Goal: Register for event/course

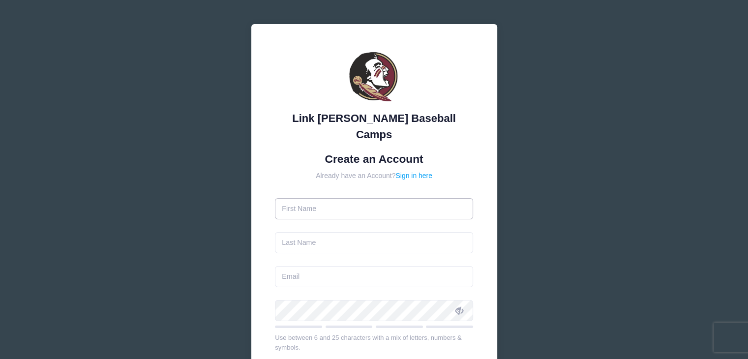
click at [337, 198] on input "text" at bounding box center [374, 208] width 198 height 21
type input "[PERSON_NAME]"
type input "Mavila"
type input "[EMAIL_ADDRESS][DOMAIN_NAME]"
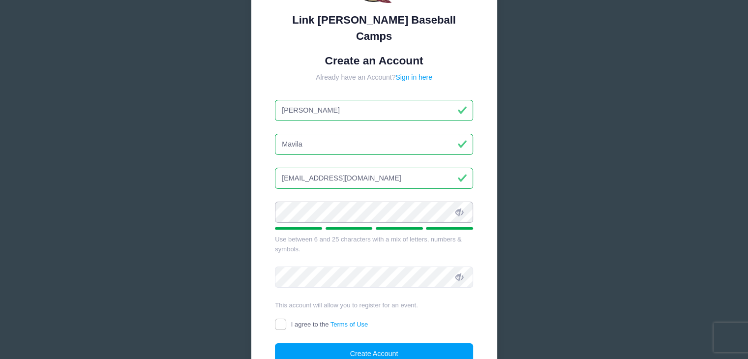
scroll to position [175, 0]
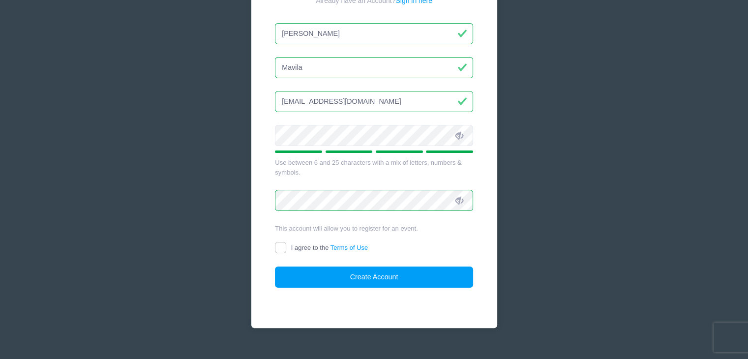
click at [272, 232] on div "Link [PERSON_NAME] Baseball Camps Create an Account Already have an Account? Si…" at bounding box center [374, 88] width 246 height 479
click at [279, 242] on input "I agree to the Terms of Use" at bounding box center [280, 247] width 11 height 11
checkbox input "true"
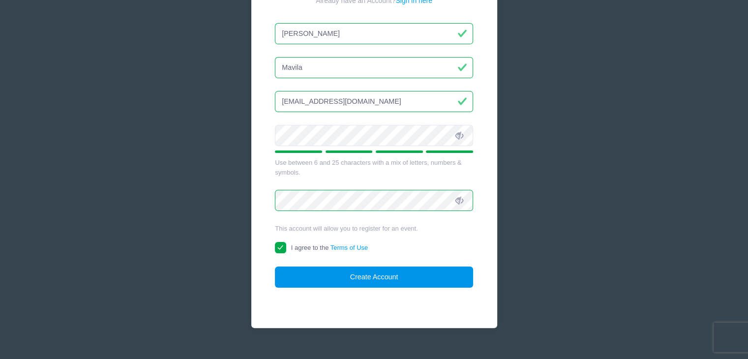
click at [322, 267] on button "Create Account" at bounding box center [374, 277] width 198 height 21
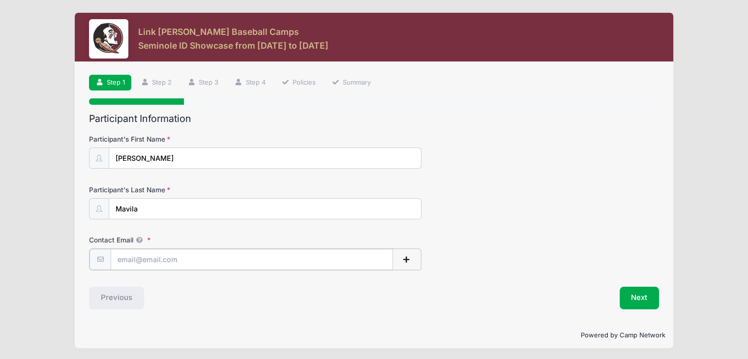
click at [183, 255] on input "Contact Email" at bounding box center [252, 259] width 282 height 21
type input "[EMAIL_ADDRESS][DOMAIN_NAME]"
click at [640, 296] on button "Next" at bounding box center [646, 297] width 40 height 23
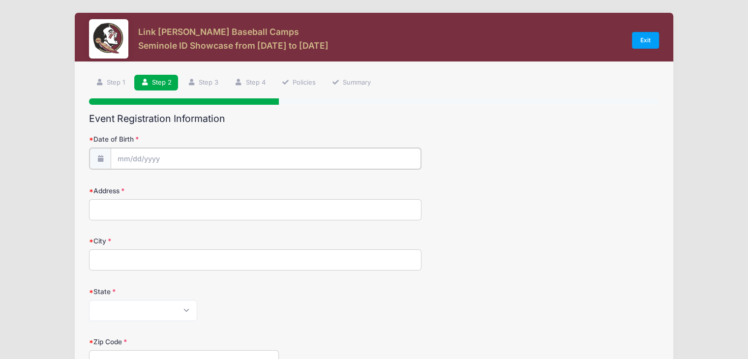
click at [206, 155] on input "Date of Birth" at bounding box center [266, 158] width 310 height 21
click at [150, 154] on input "Date of Birth" at bounding box center [266, 158] width 310 height 21
click at [235, 183] on icon at bounding box center [234, 185] width 6 height 6
select select "8"
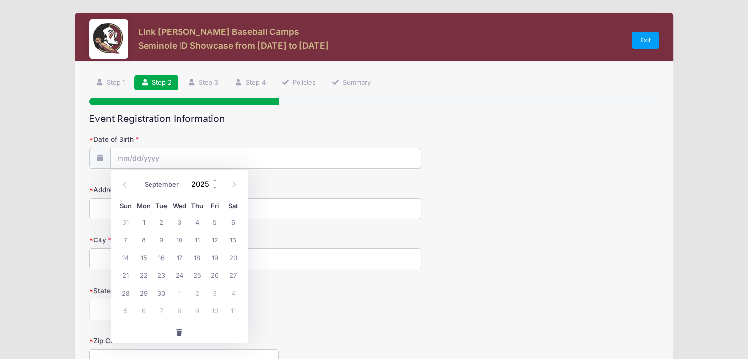
click at [205, 185] on input "2025" at bounding box center [203, 184] width 32 height 15
click at [213, 182] on span at bounding box center [215, 180] width 7 height 7
click at [215, 186] on span at bounding box center [215, 187] width 7 height 7
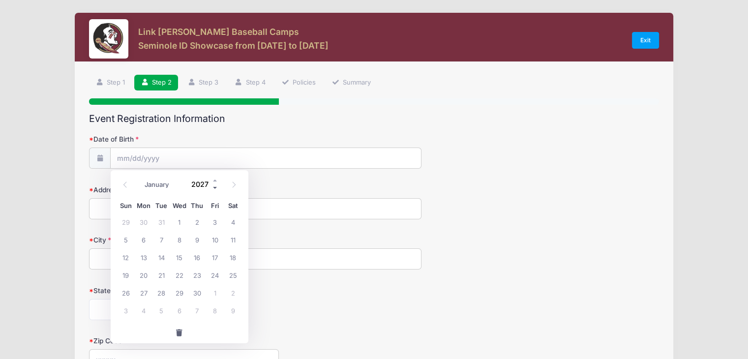
click at [215, 186] on span at bounding box center [215, 187] width 7 height 7
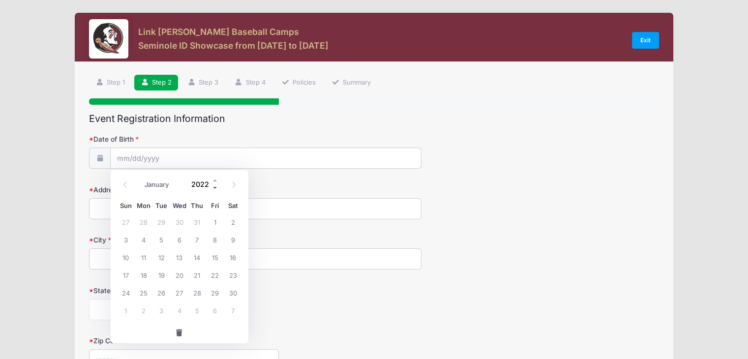
click at [215, 186] on span at bounding box center [215, 187] width 7 height 7
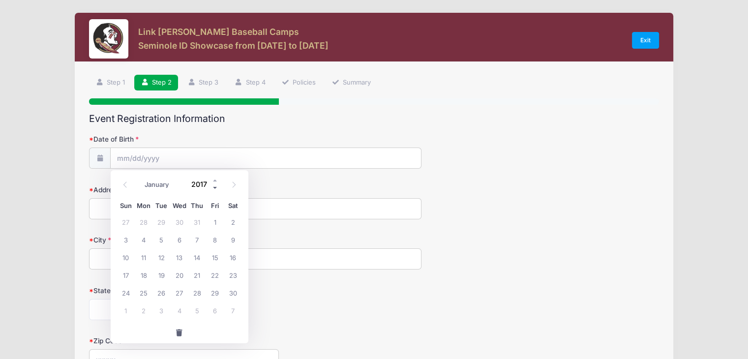
click at [215, 186] on span at bounding box center [215, 187] width 7 height 7
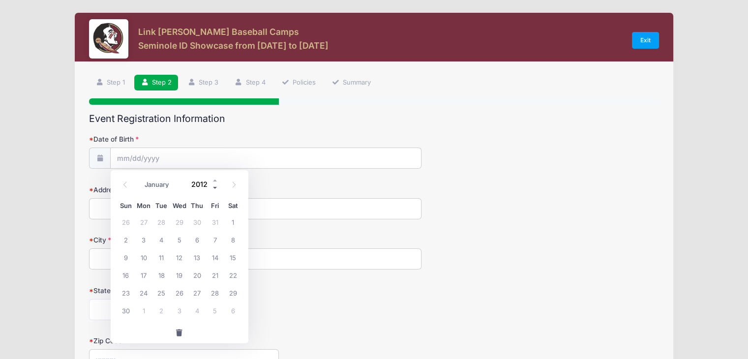
click at [215, 186] on span at bounding box center [215, 187] width 7 height 7
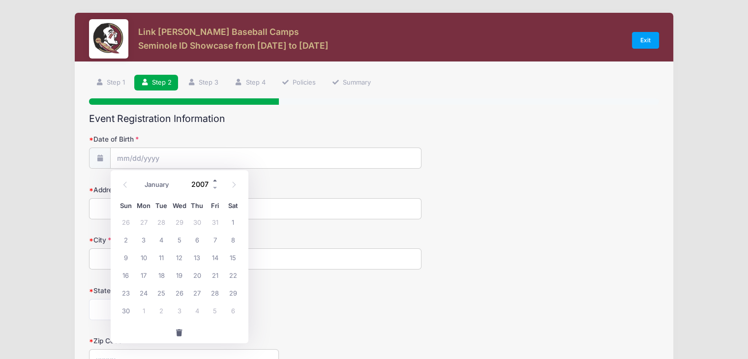
click at [214, 179] on span at bounding box center [215, 180] width 7 height 7
type input "2009"
click at [180, 294] on span "30" at bounding box center [179, 293] width 18 height 18
type input "09/30/2009"
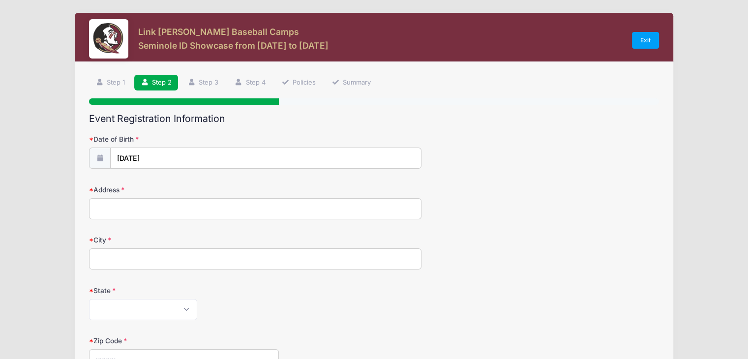
click at [158, 211] on input "Address" at bounding box center [255, 208] width 333 height 21
type input "5364 W 14th Ct"
type input "hialeah"
select select "FL"
type input "33012"
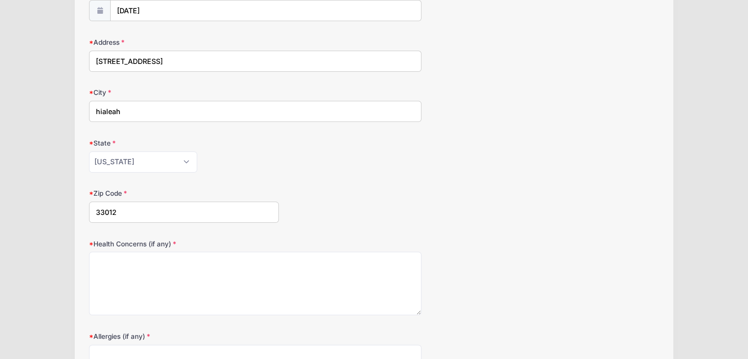
scroll to position [197, 0]
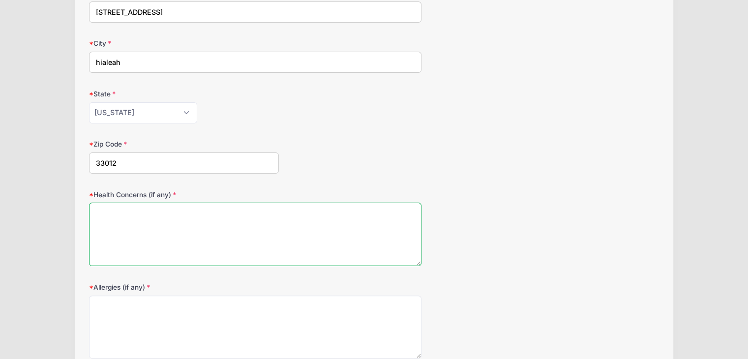
click at [201, 210] on textarea "Health Concerns (if any)" at bounding box center [255, 234] width 333 height 63
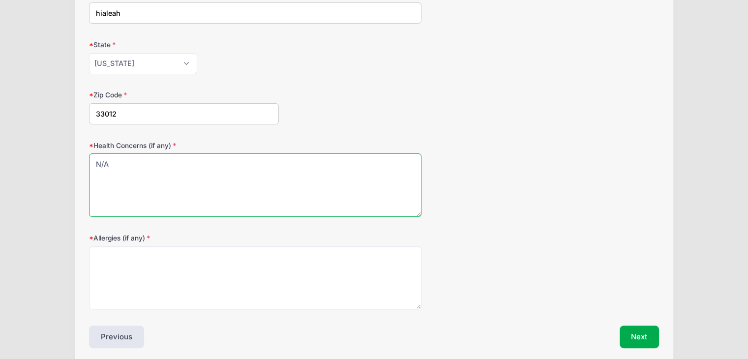
scroll to position [285, 0]
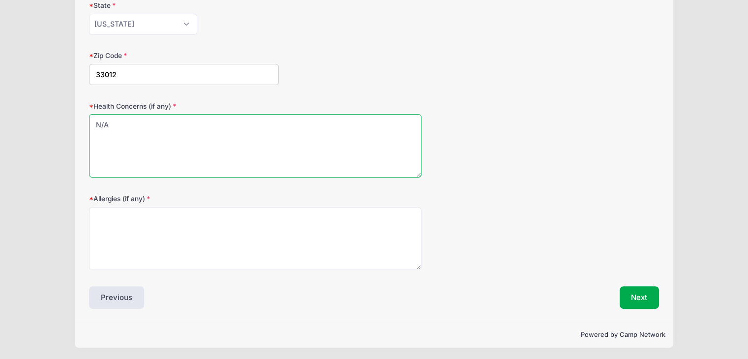
type textarea "N/A"
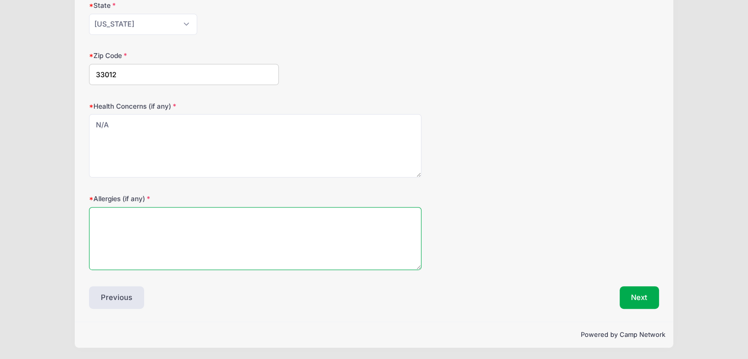
click at [175, 216] on textarea "Allergies (if any)" at bounding box center [255, 238] width 333 height 63
type textarea "N/A"
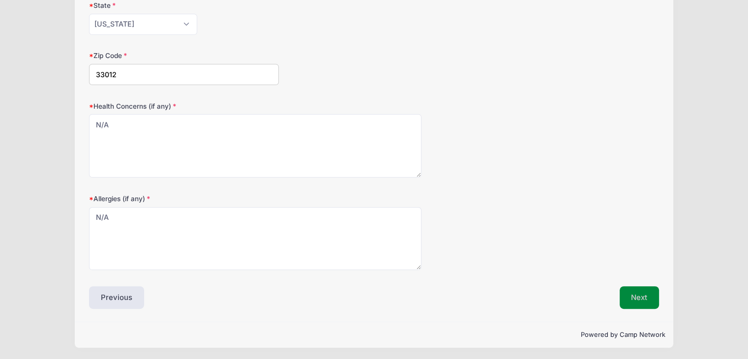
click at [638, 296] on button "Next" at bounding box center [640, 297] width 40 height 23
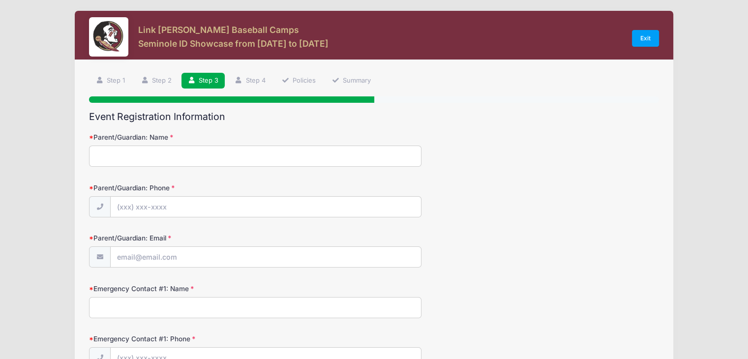
scroll to position [0, 0]
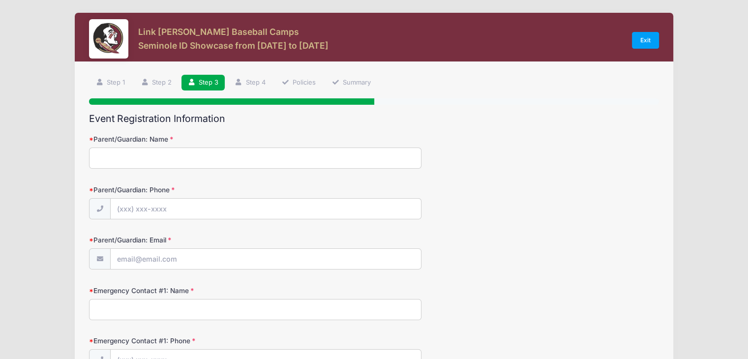
click at [186, 154] on input "Parent/Guardian: Name" at bounding box center [255, 158] width 333 height 21
type input "Alexander Mavila"
type input "(786) 641-9162"
type input "[EMAIL_ADDRESS][DOMAIN_NAME]"
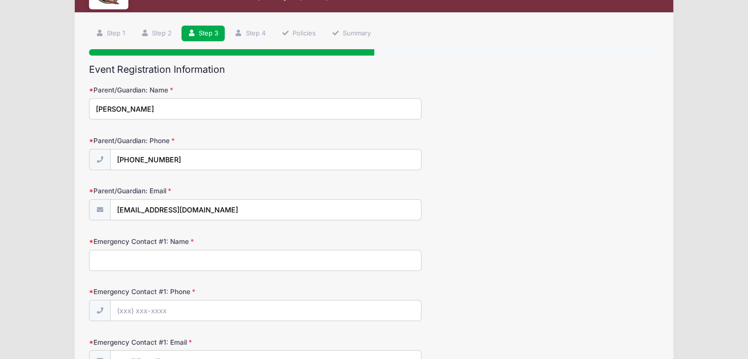
scroll to position [98, 0]
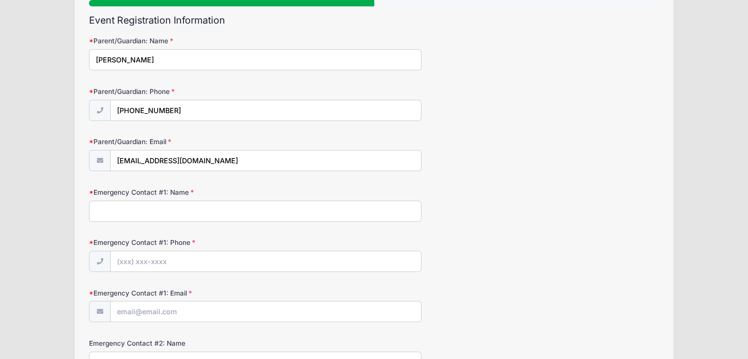
click at [192, 209] on input "Emergency Contact #1: Name" at bounding box center [255, 211] width 333 height 21
type input "Arleen Mavila"
type input "(786) 339-6446"
type input "arleen711@yahoo.com"
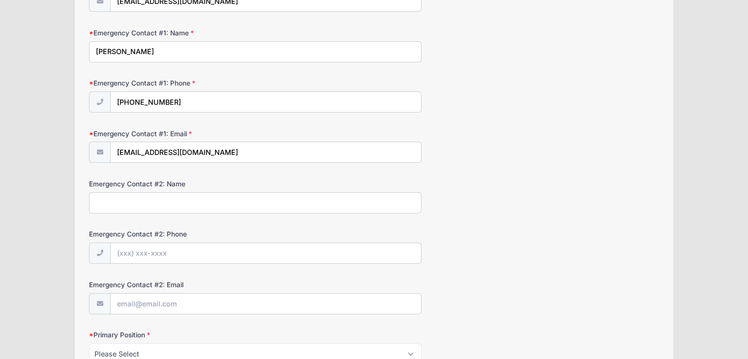
scroll to position [405, 0]
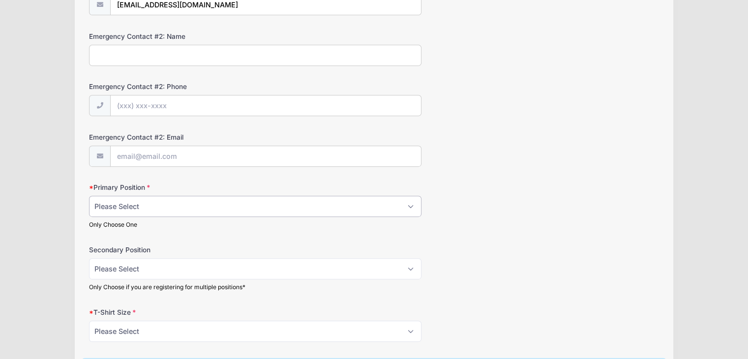
click at [184, 202] on select "Please Select RHP LHP C 1B 2B 3B SS OF" at bounding box center [255, 206] width 333 height 21
select select "C"
click at [89, 196] on select "Please Select RHP LHP C 1B 2B 3B SS OF" at bounding box center [255, 206] width 333 height 21
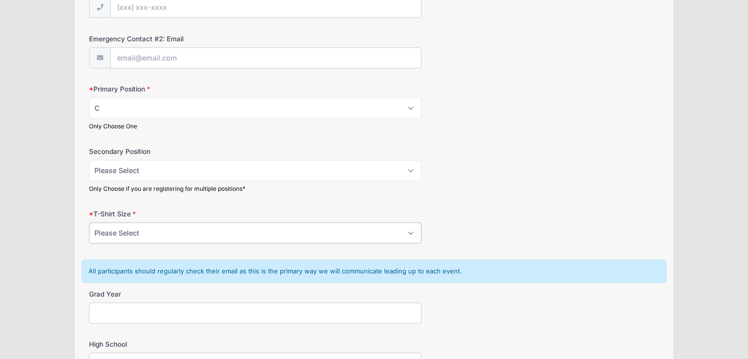
click at [383, 232] on select "Please Select YS YM YL YXL S M L XL XXL" at bounding box center [255, 232] width 333 height 21
select select "S"
click at [89, 222] on select "Please Select YS YM YL YXL S M L XL XXL" at bounding box center [255, 232] width 333 height 21
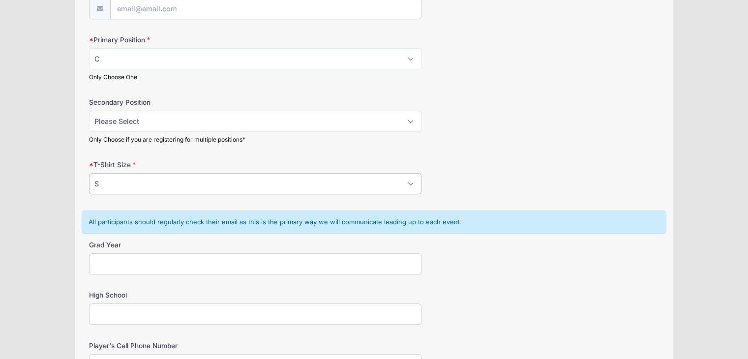
scroll to position [602, 0]
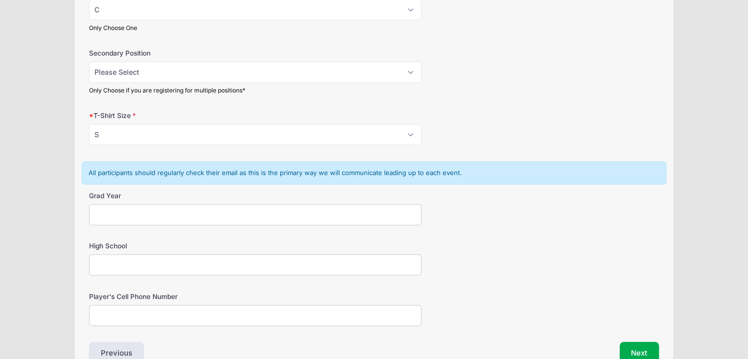
click at [312, 209] on input "Grad Year" at bounding box center [255, 214] width 333 height 21
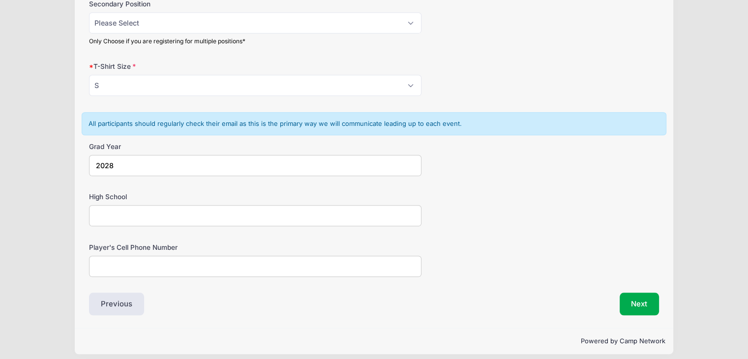
type input "2028"
click at [263, 212] on input "High School" at bounding box center [255, 215] width 333 height 21
click at [191, 212] on input "Mater Academy Charter" at bounding box center [255, 215] width 333 height 21
type input "Mater Academy Charter MIddle/High"
click at [174, 264] on input "Player's Cell Phone Number" at bounding box center [255, 266] width 333 height 21
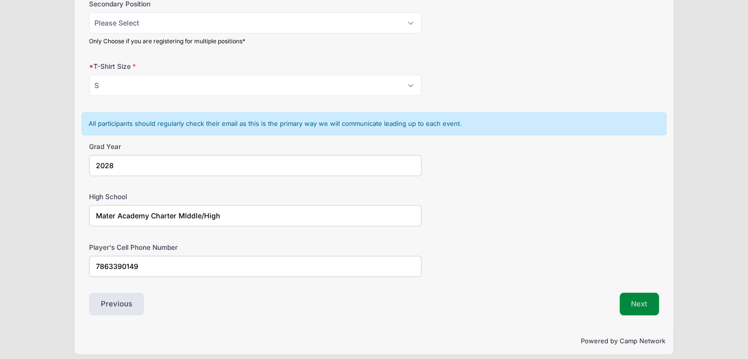
type input "7863390149"
click at [649, 297] on button "Next" at bounding box center [640, 304] width 40 height 23
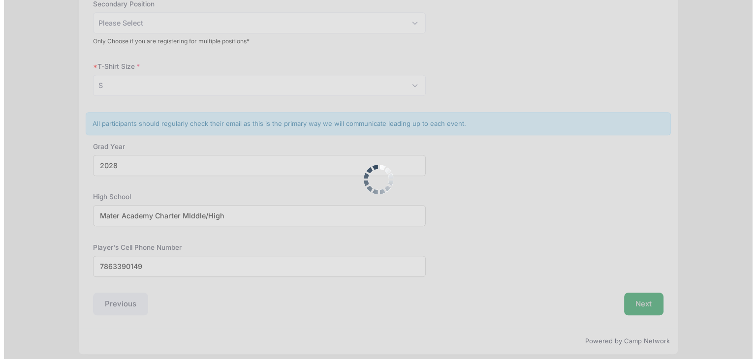
scroll to position [0, 0]
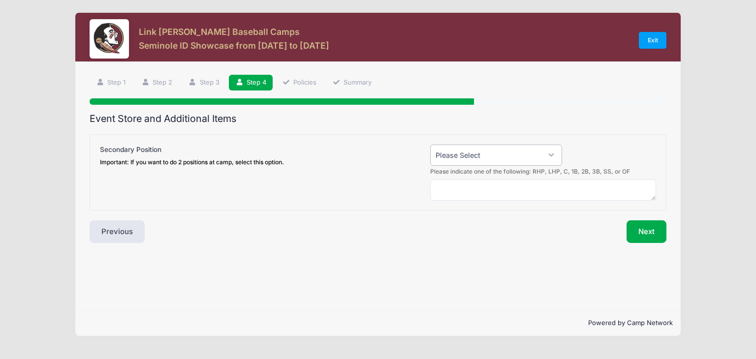
click at [470, 153] on select "Please Select Yes (+$50.00) No" at bounding box center [496, 155] width 132 height 21
select select "0"
click at [430, 145] on select "Please Select Yes (+$50.00) No" at bounding box center [496, 155] width 132 height 21
click at [636, 233] on button "Next" at bounding box center [646, 231] width 40 height 23
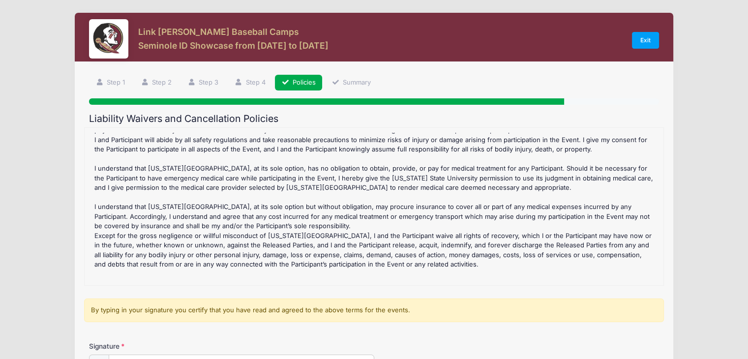
scroll to position [341, 0]
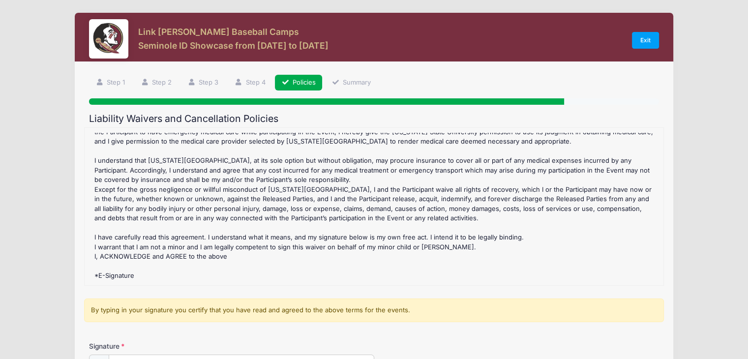
click at [161, 274] on div "Seminole ID Showcase Refund Policy : CANCELLATIONS: A doctor's letter must acco…" at bounding box center [374, 207] width 569 height 148
click at [104, 278] on div "Seminole ID Showcase Refund Policy : CANCELLATIONS: A doctor's letter must acco…" at bounding box center [374, 207] width 569 height 148
drag, startPoint x: 92, startPoint y: 278, endPoint x: 99, endPoint y: 277, distance: 6.4
click at [98, 278] on div "Seminole ID Showcase Refund Policy : CANCELLATIONS: A doctor's letter must acco…" at bounding box center [374, 207] width 569 height 148
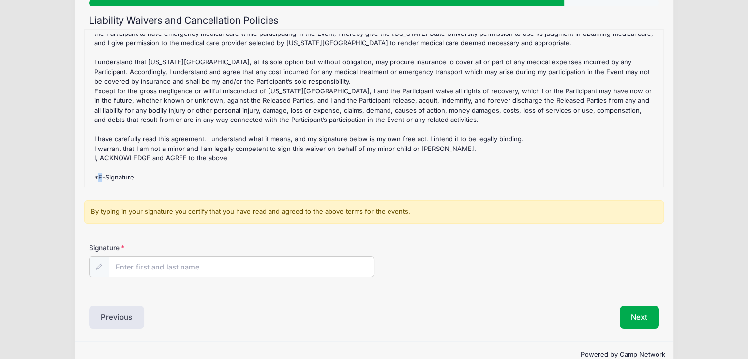
scroll to position [119, 0]
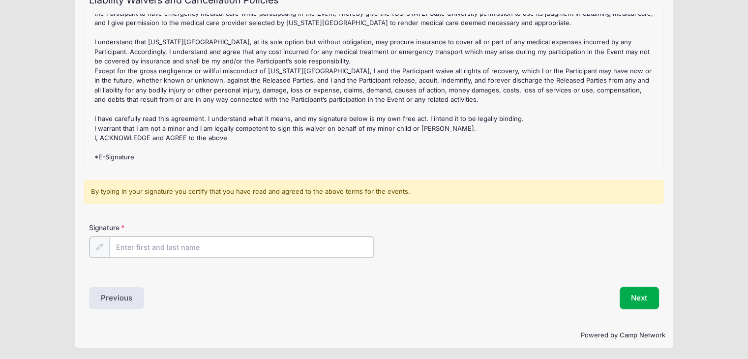
click at [171, 246] on input "Signature" at bounding box center [241, 247] width 265 height 21
type input "Alexander Mavila"
click at [641, 293] on button "Next" at bounding box center [640, 297] width 40 height 23
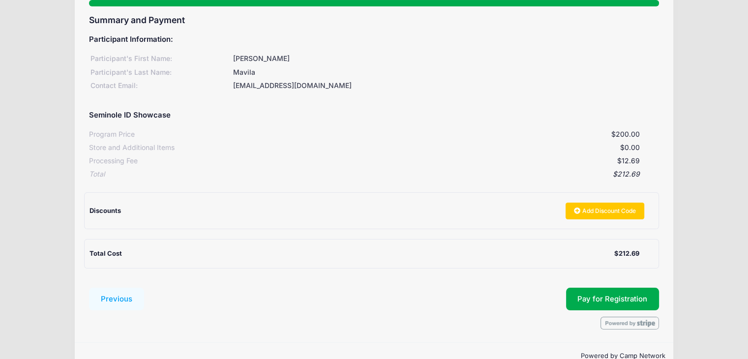
scroll to position [120, 0]
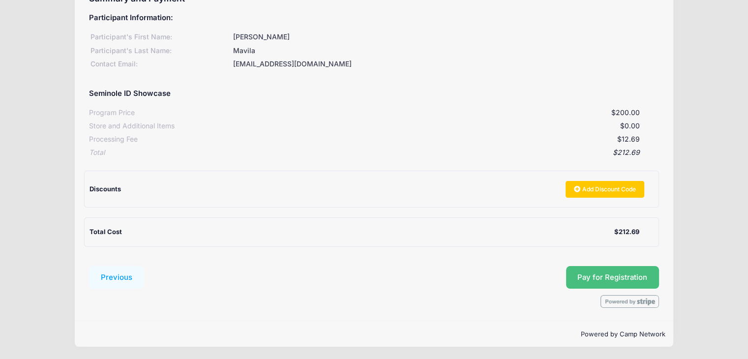
click at [621, 279] on span "Pay for Registration" at bounding box center [612, 277] width 70 height 9
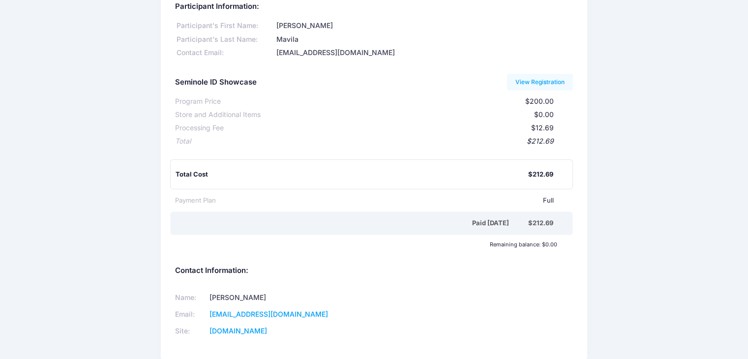
scroll to position [3, 0]
